Goal: Find specific page/section

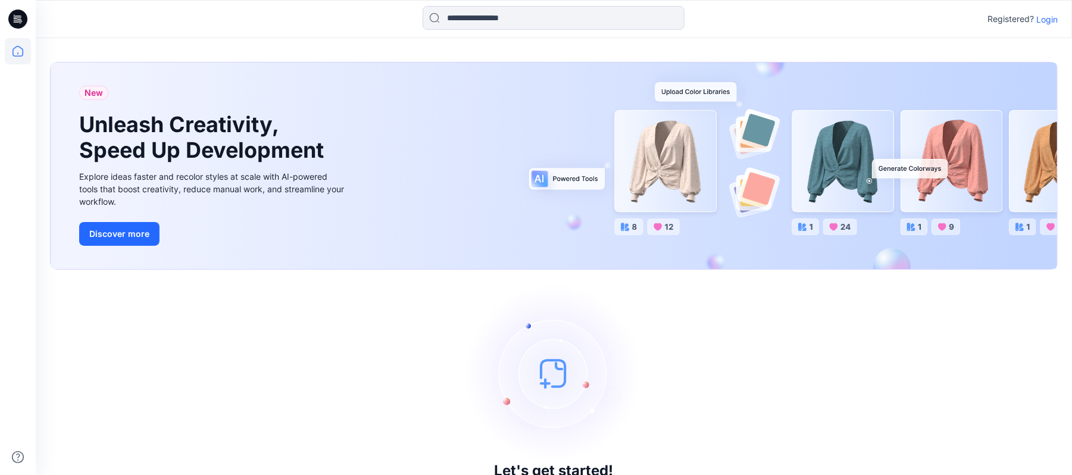
click at [1052, 23] on p "Login" at bounding box center [1046, 19] width 21 height 12
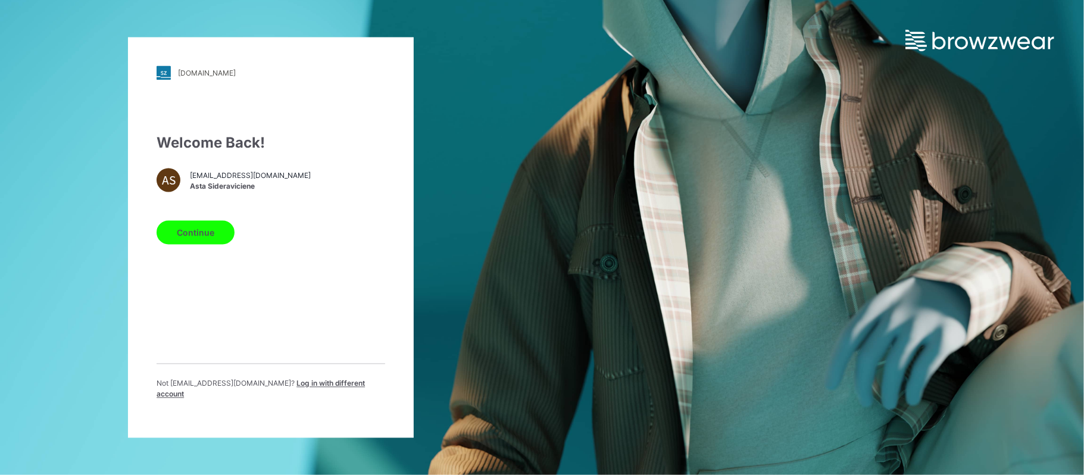
click at [181, 241] on button "Continue" at bounding box center [195, 233] width 78 height 24
click at [189, 238] on button "Continue" at bounding box center [195, 233] width 78 height 24
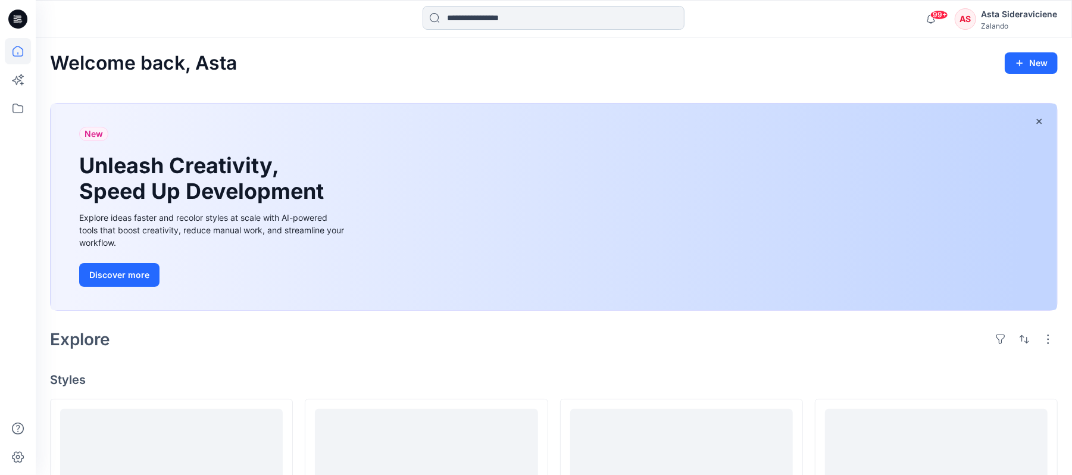
click at [524, 10] on input at bounding box center [553, 18] width 262 height 24
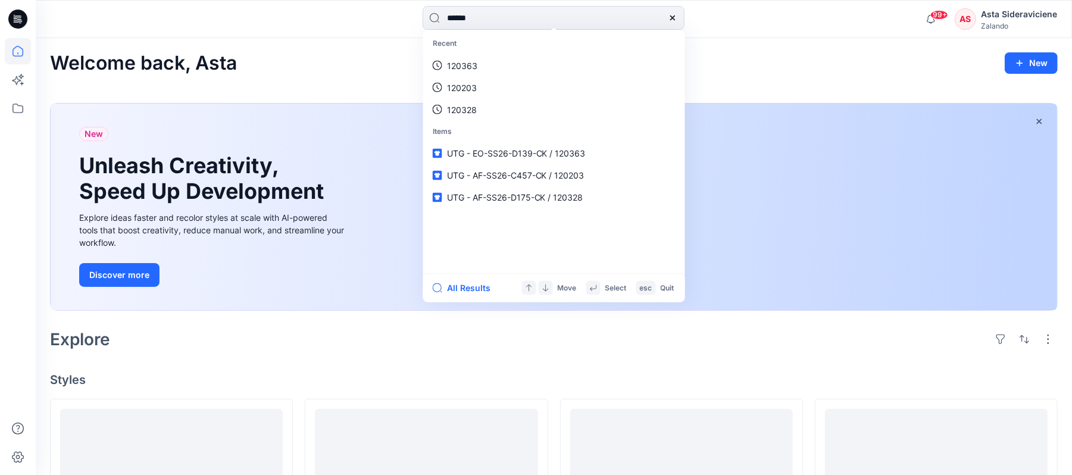
type input "******"
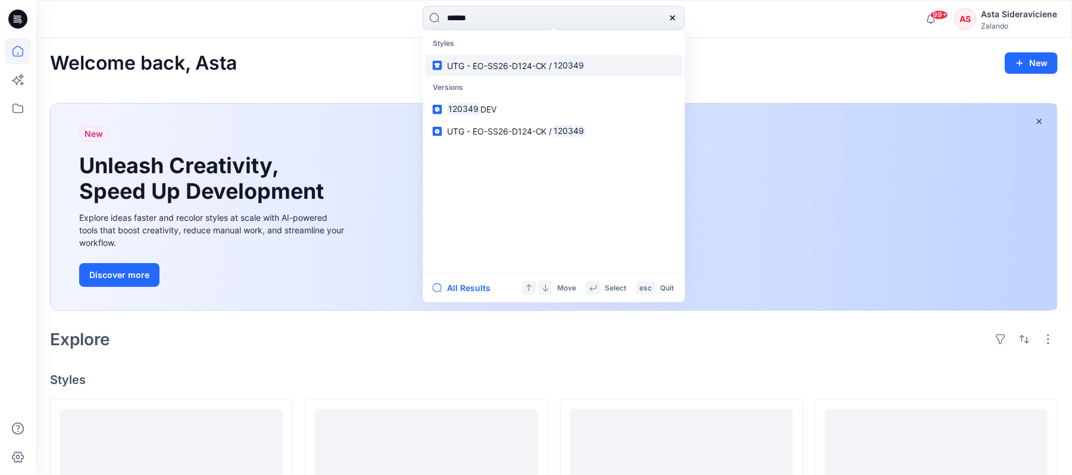
click at [488, 62] on span "UTG - EO-SS26-D124-CK /" at bounding box center [499, 65] width 105 height 10
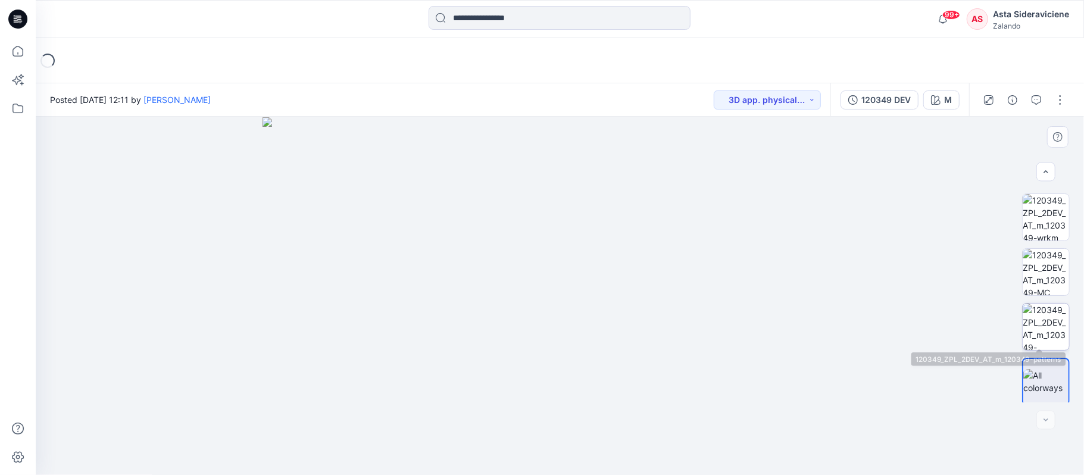
scroll to position [163, 0]
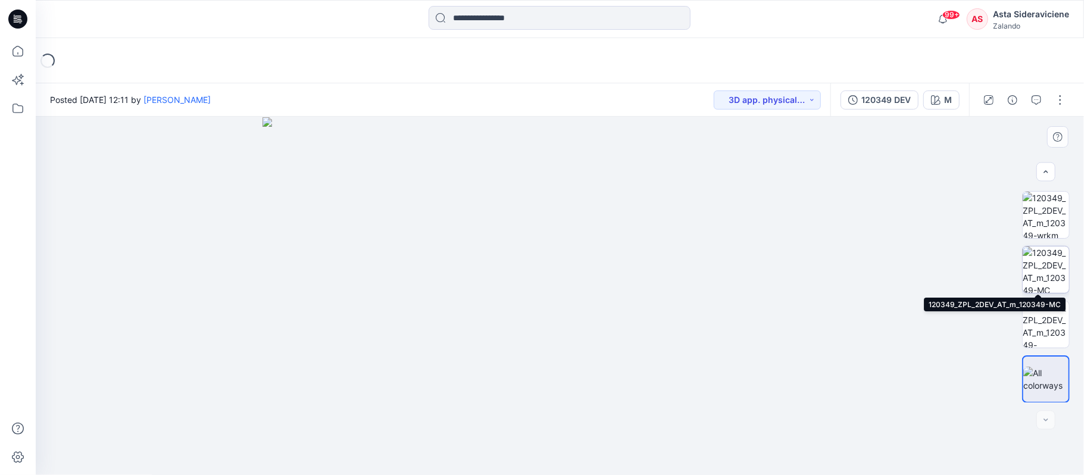
click at [1042, 255] on img at bounding box center [1045, 269] width 46 height 46
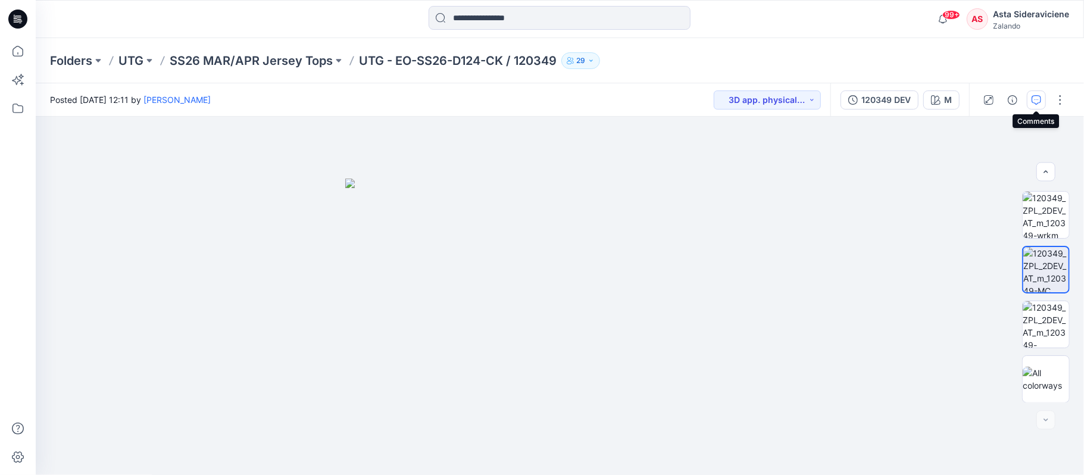
click at [1038, 100] on icon "button" at bounding box center [1036, 100] width 10 height 10
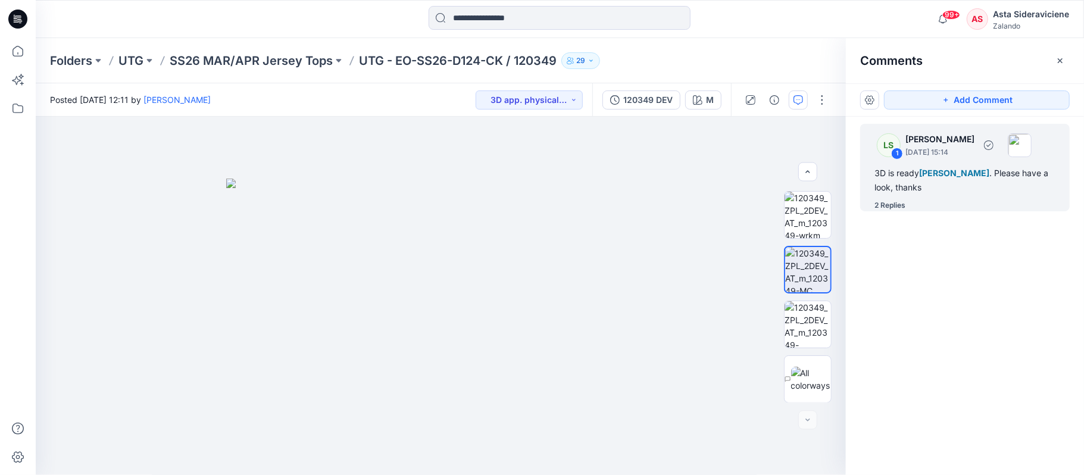
drag, startPoint x: 890, startPoint y: 205, endPoint x: 852, endPoint y: 222, distance: 41.8
click at [890, 205] on div "2 Replies" at bounding box center [889, 205] width 31 height 12
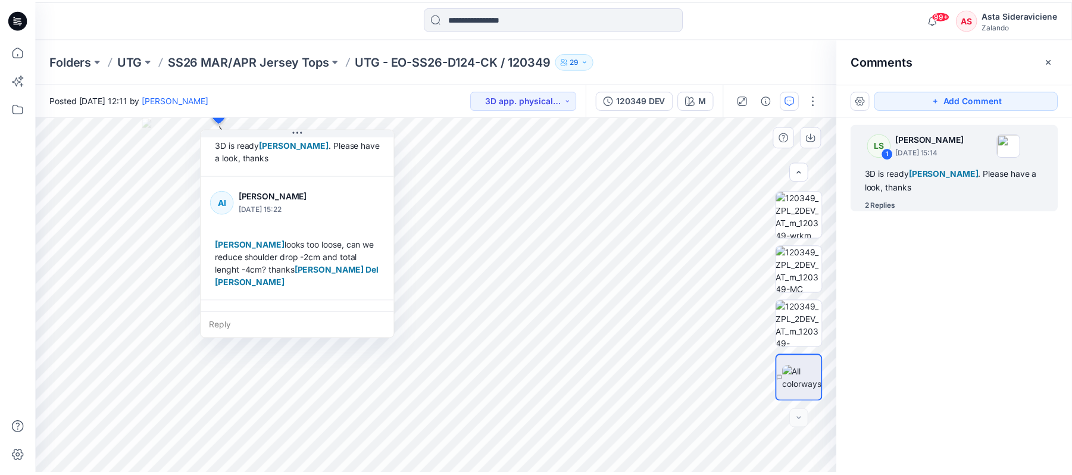
scroll to position [79, 0]
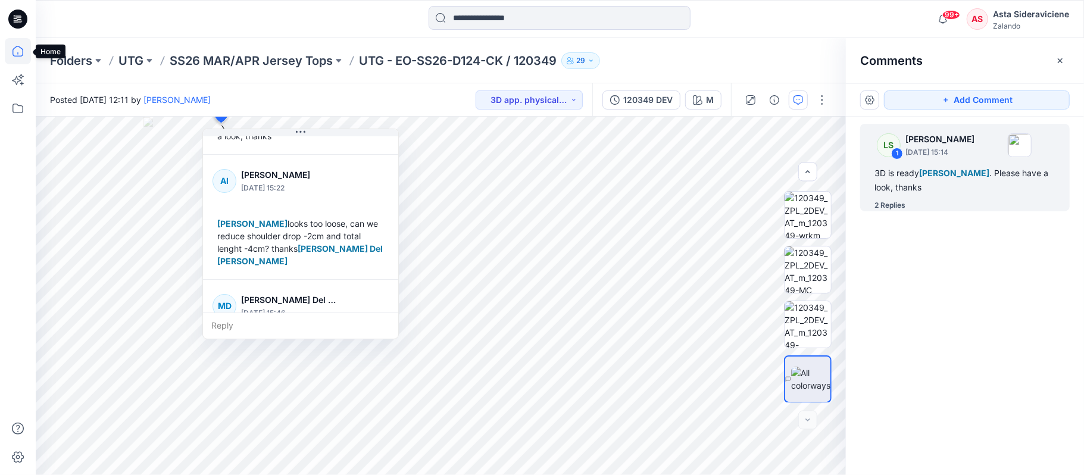
click at [15, 49] on icon at bounding box center [18, 51] width 26 height 26
